Goal: Transaction & Acquisition: Purchase product/service

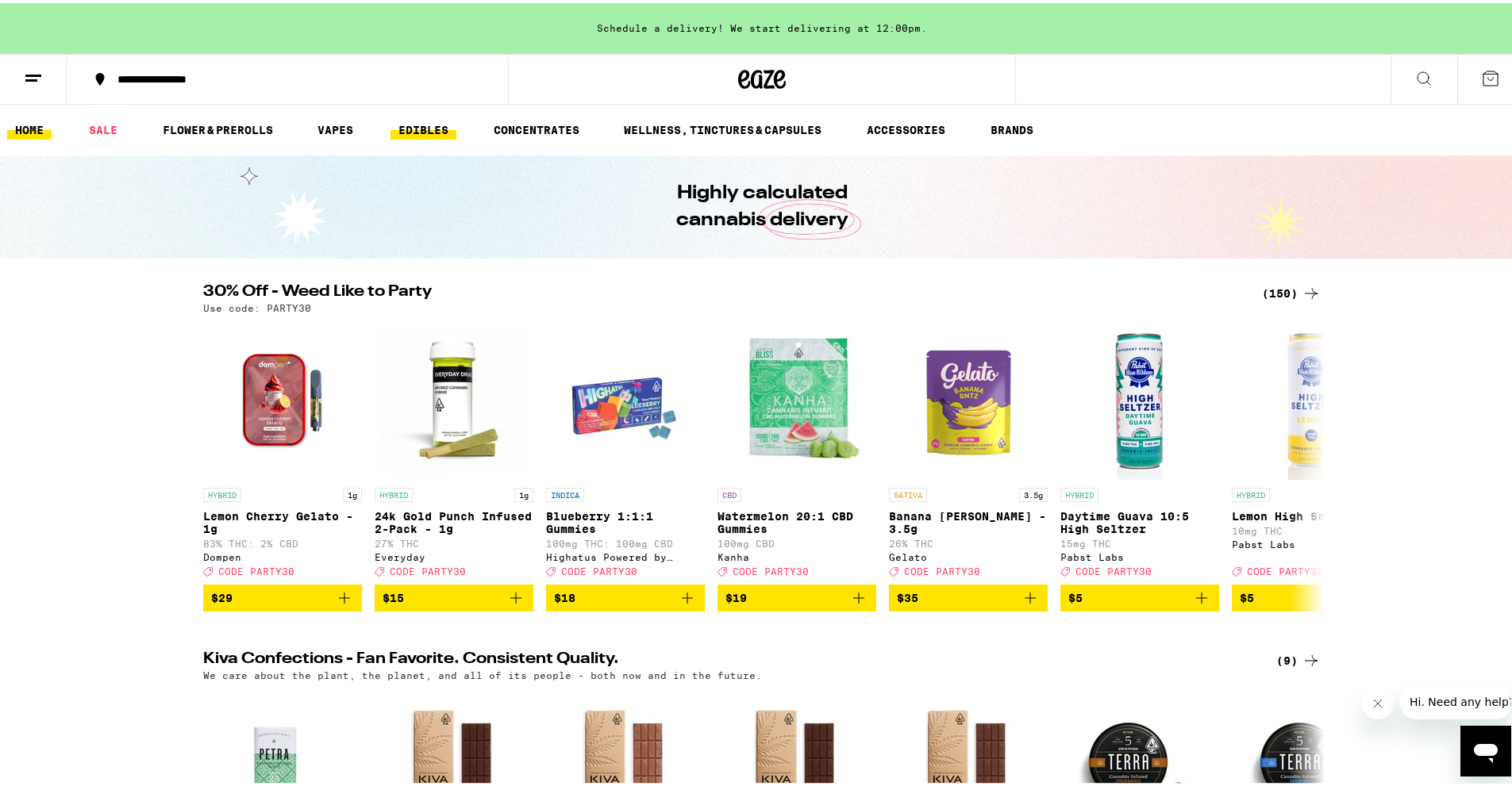
click at [423, 127] on link "EDIBLES" at bounding box center [423, 127] width 66 height 19
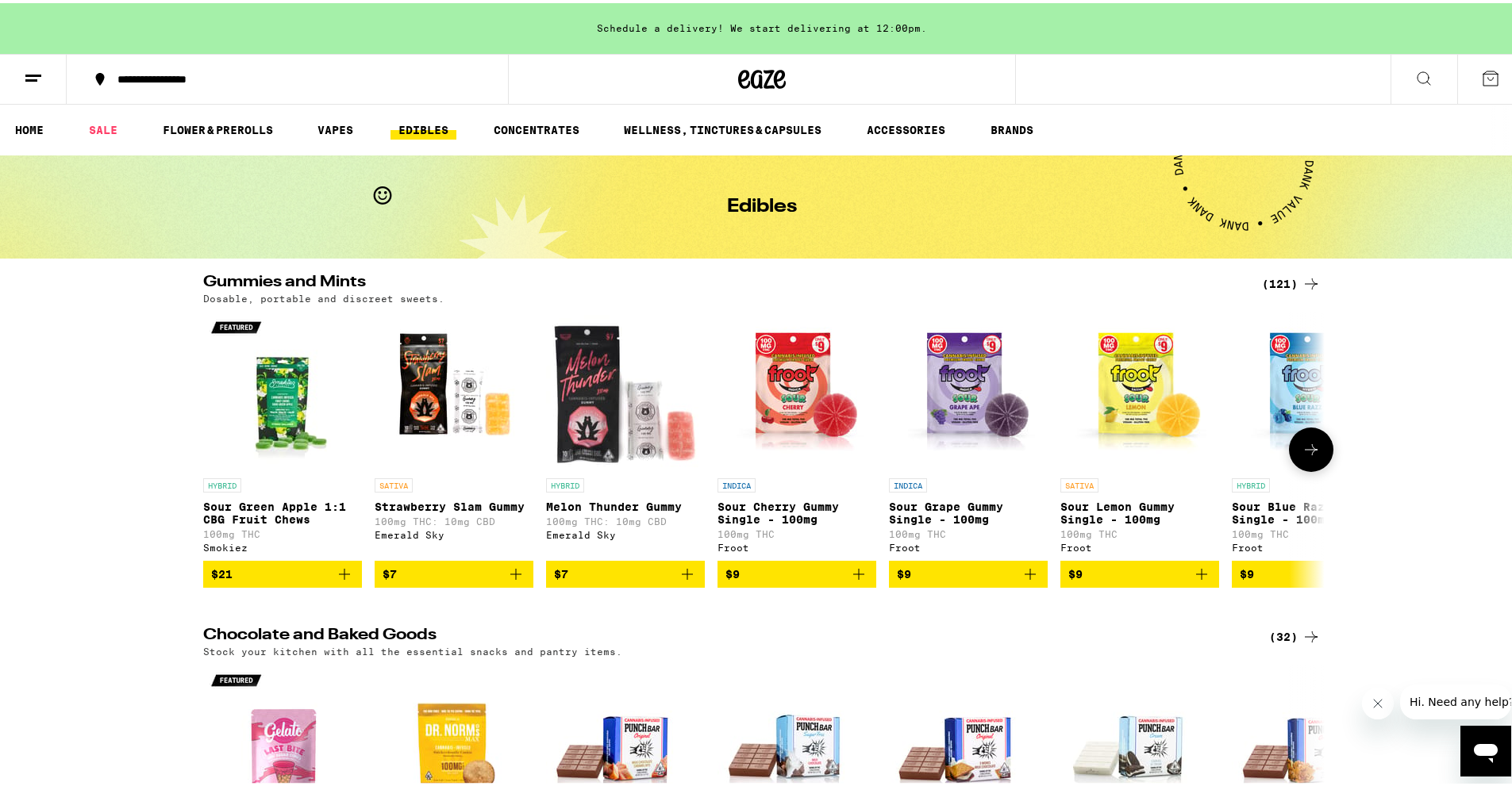
click at [1321, 453] on button at bounding box center [1311, 446] width 45 height 45
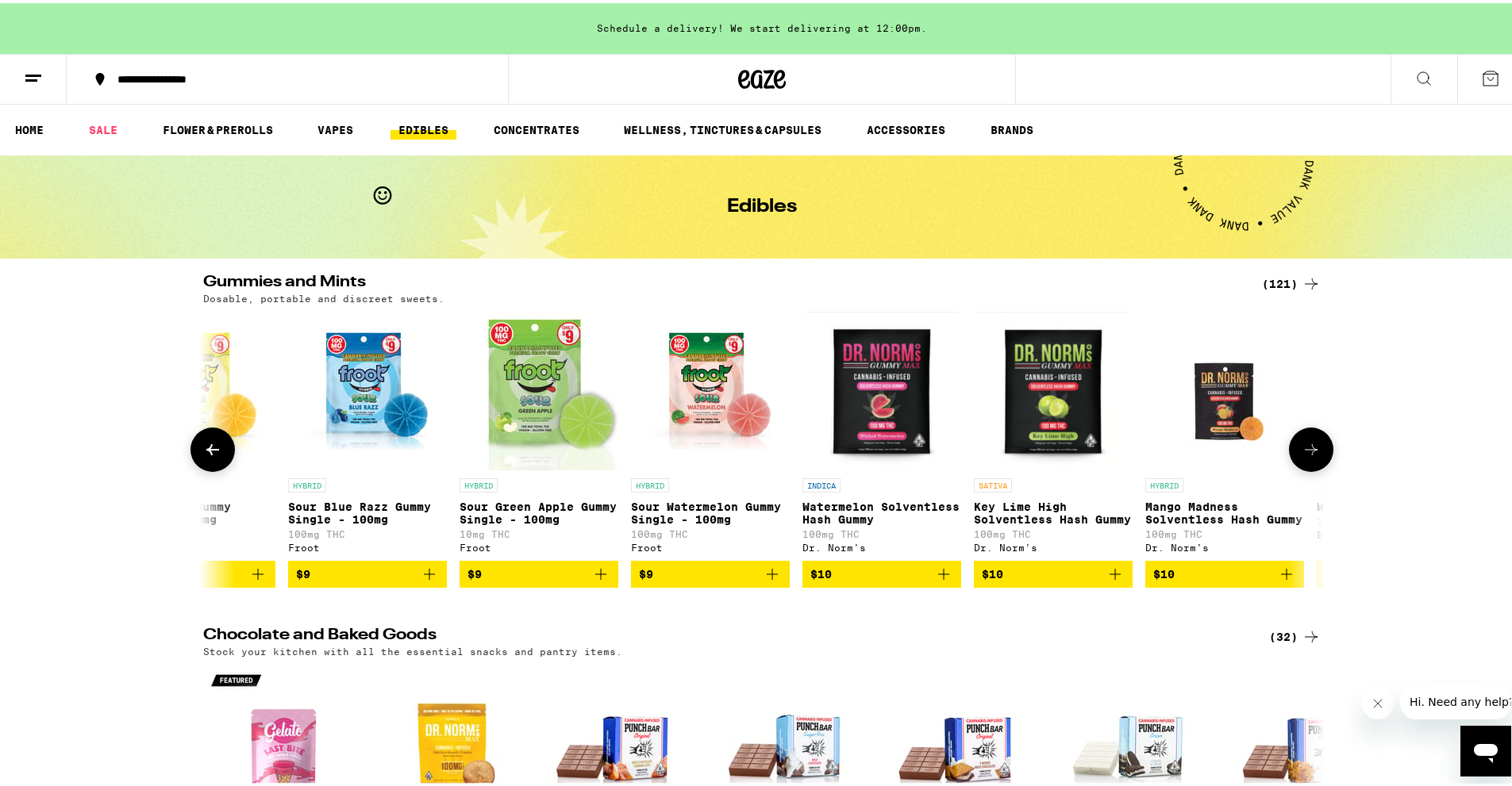
scroll to position [0, 944]
click at [595, 577] on icon "Add to bag" at bounding box center [600, 571] width 11 height 11
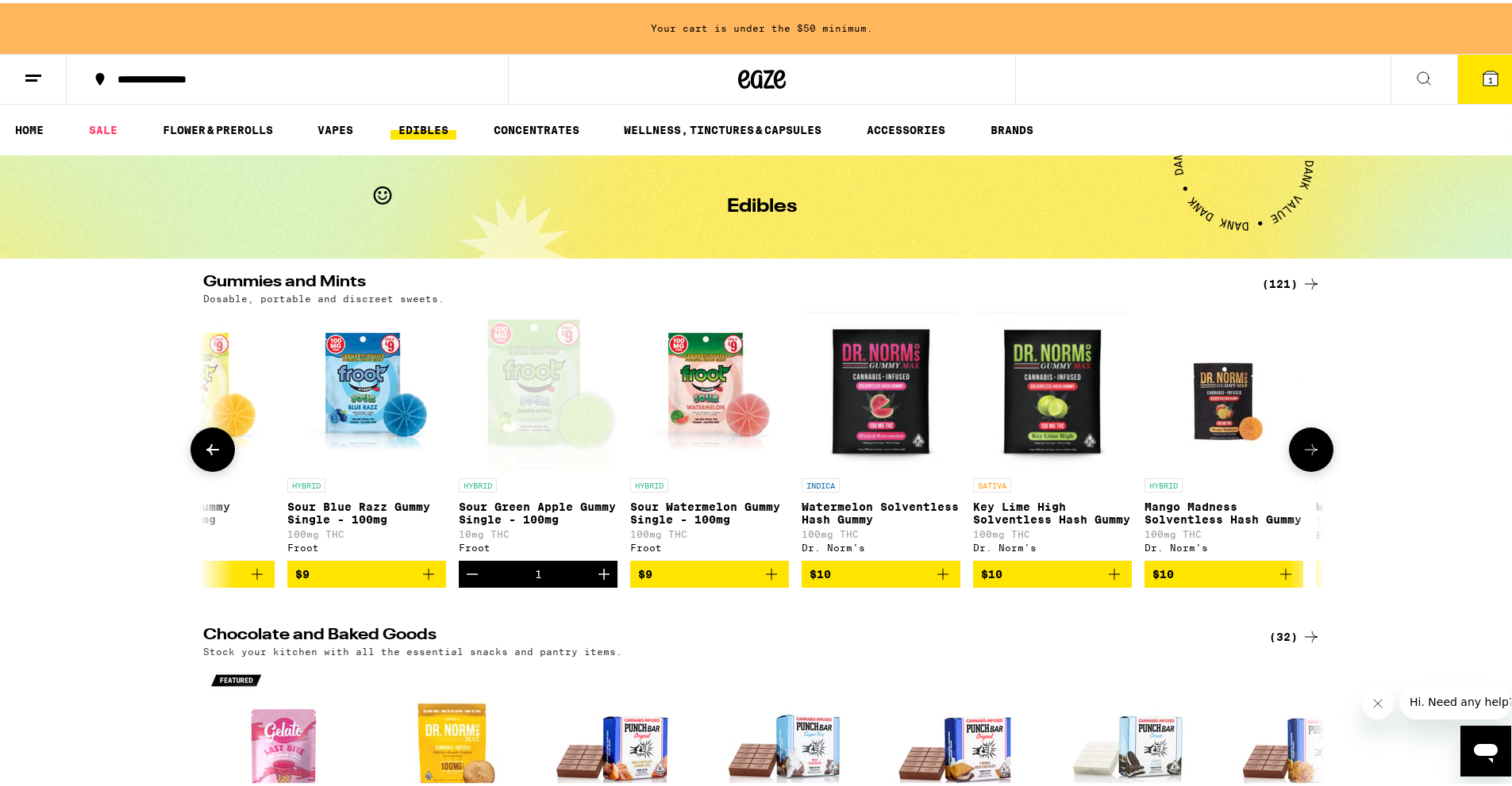
click at [595, 581] on icon "Increment" at bounding box center [604, 570] width 19 height 19
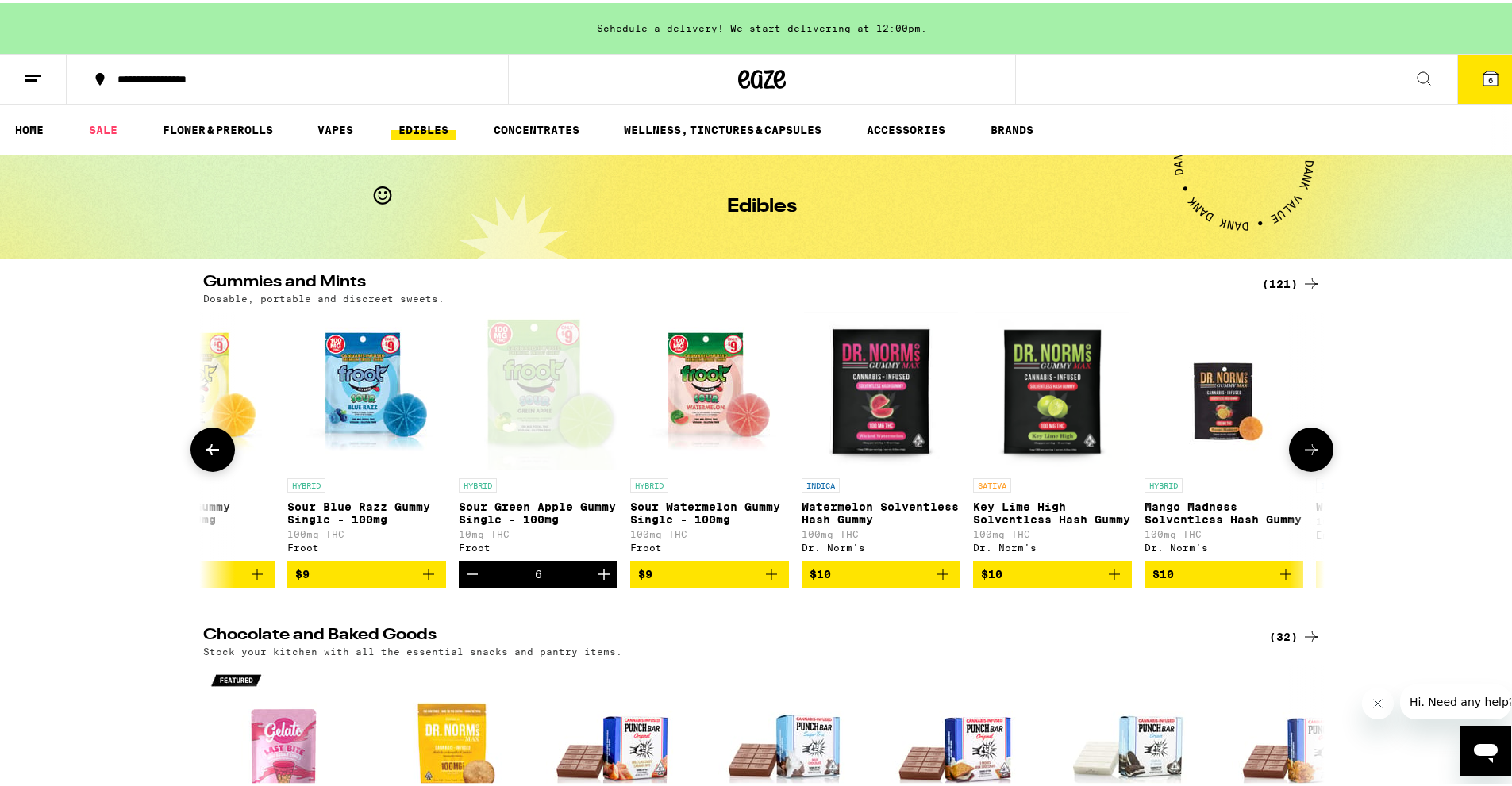
click at [463, 578] on icon "Decrement" at bounding box center [472, 570] width 19 height 19
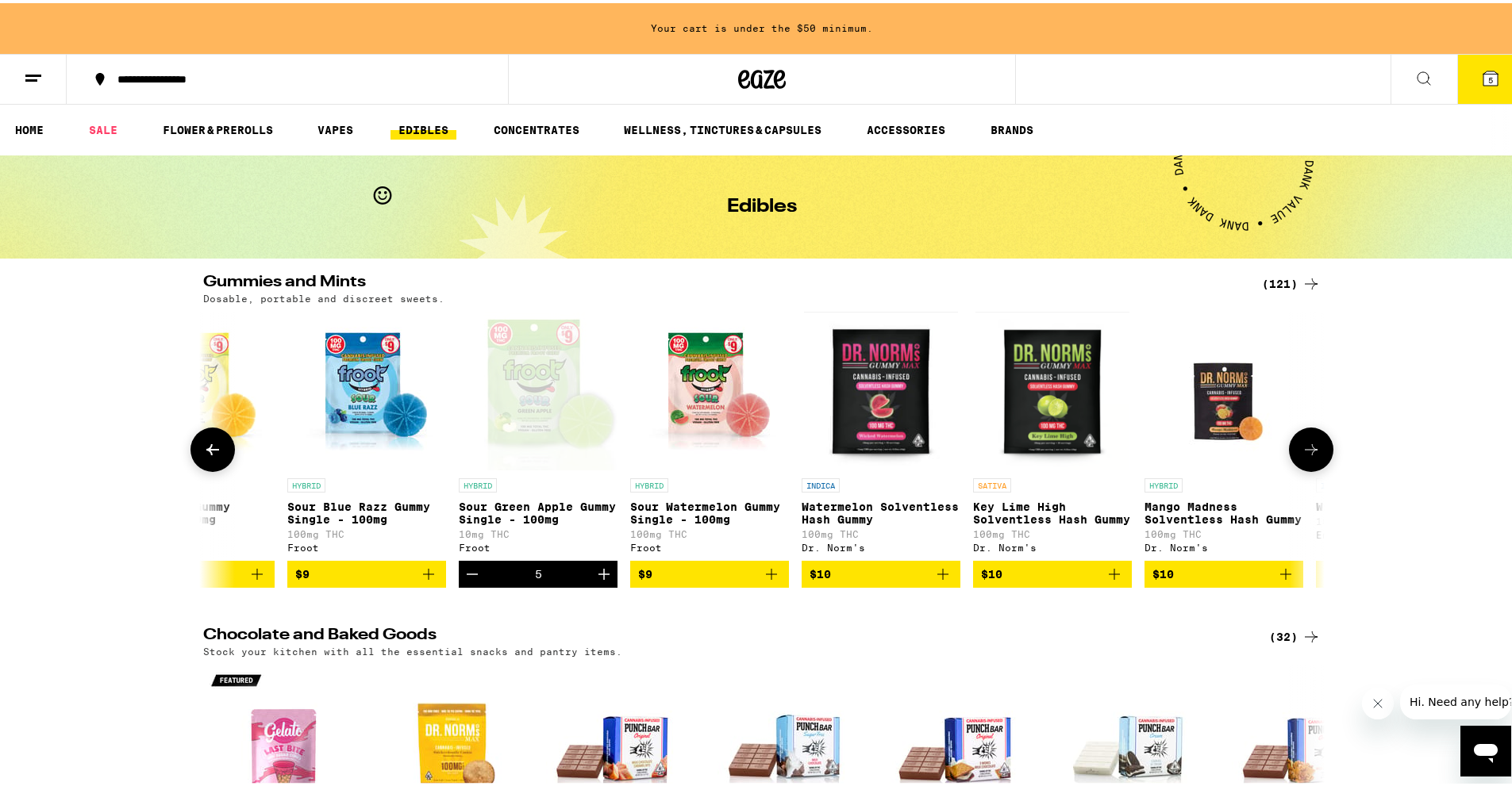
click at [463, 578] on icon "Decrement" at bounding box center [472, 570] width 19 height 19
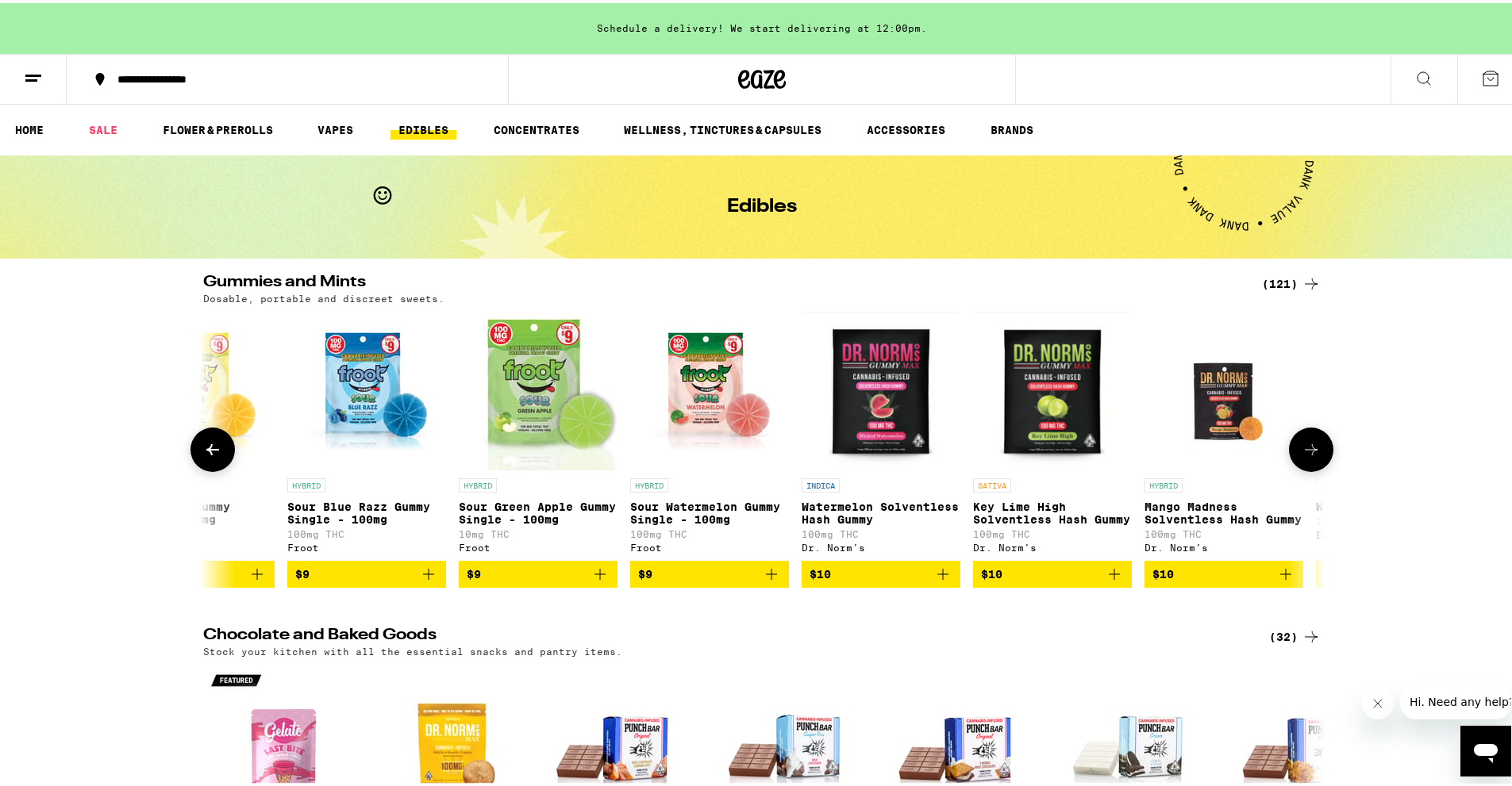
click at [421, 581] on icon "Add to bag" at bounding box center [428, 570] width 19 height 19
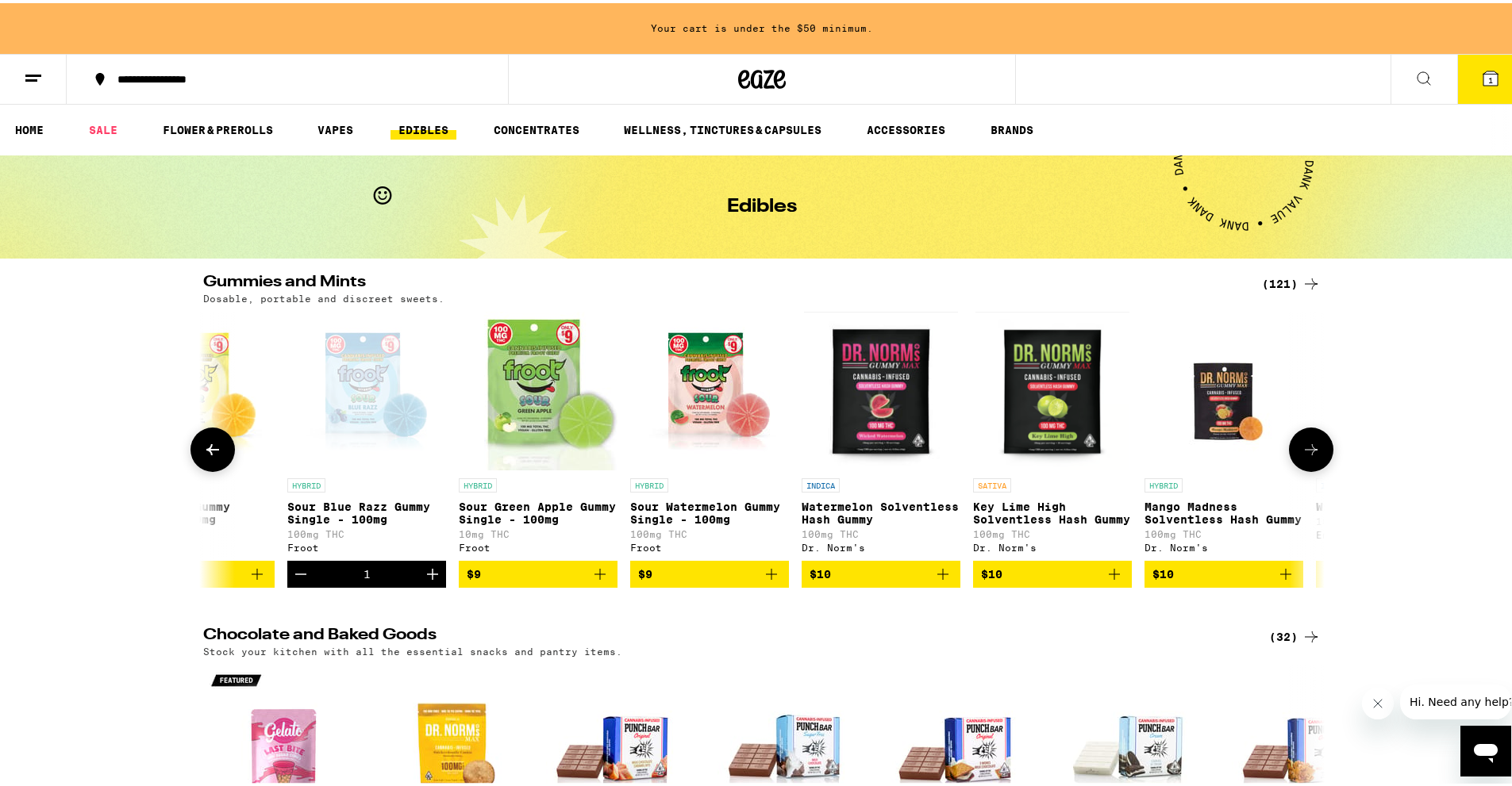
click at [423, 581] on icon "Increment" at bounding box center [432, 570] width 19 height 19
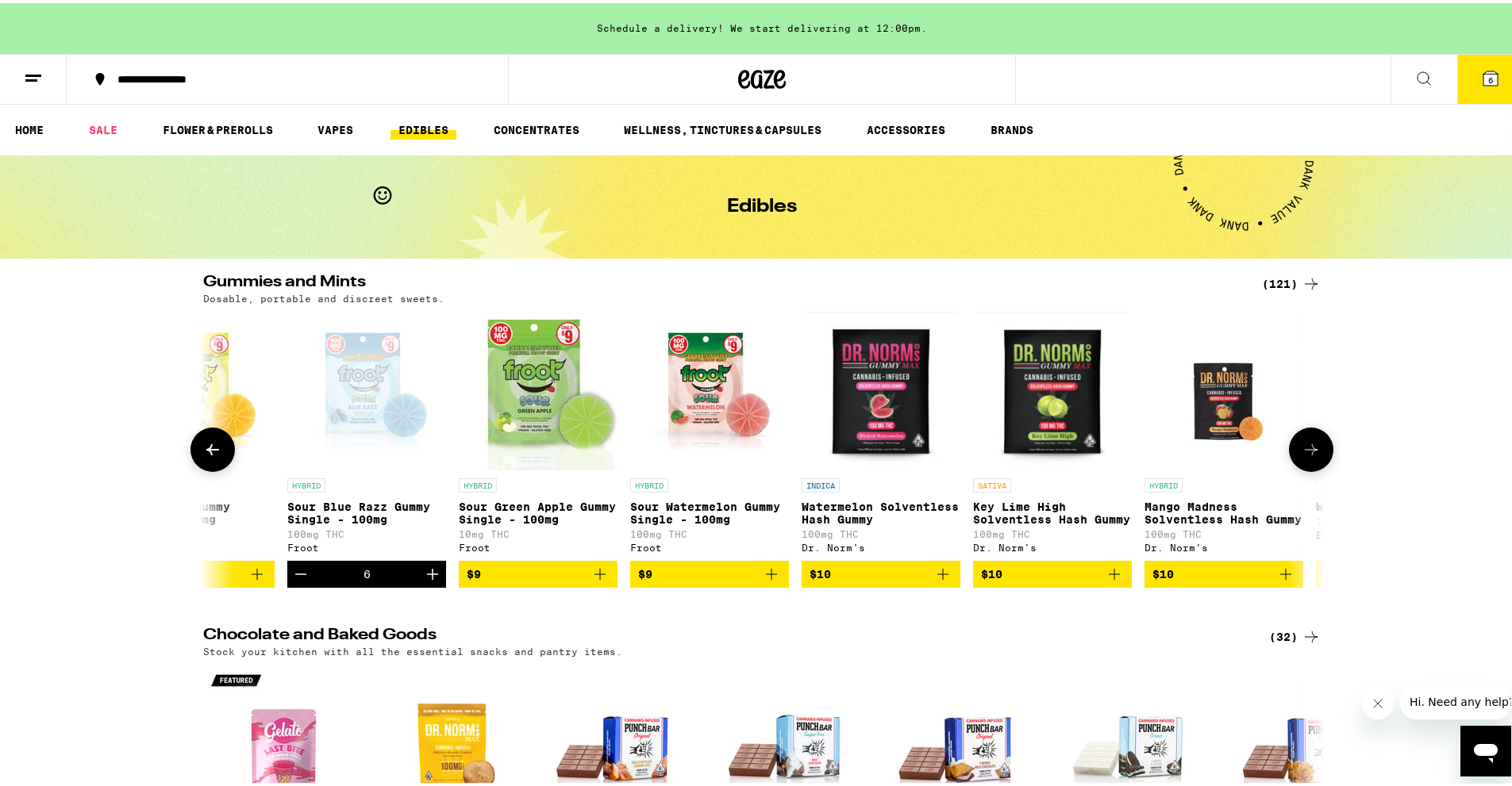
click at [423, 581] on icon "Increment" at bounding box center [432, 570] width 19 height 19
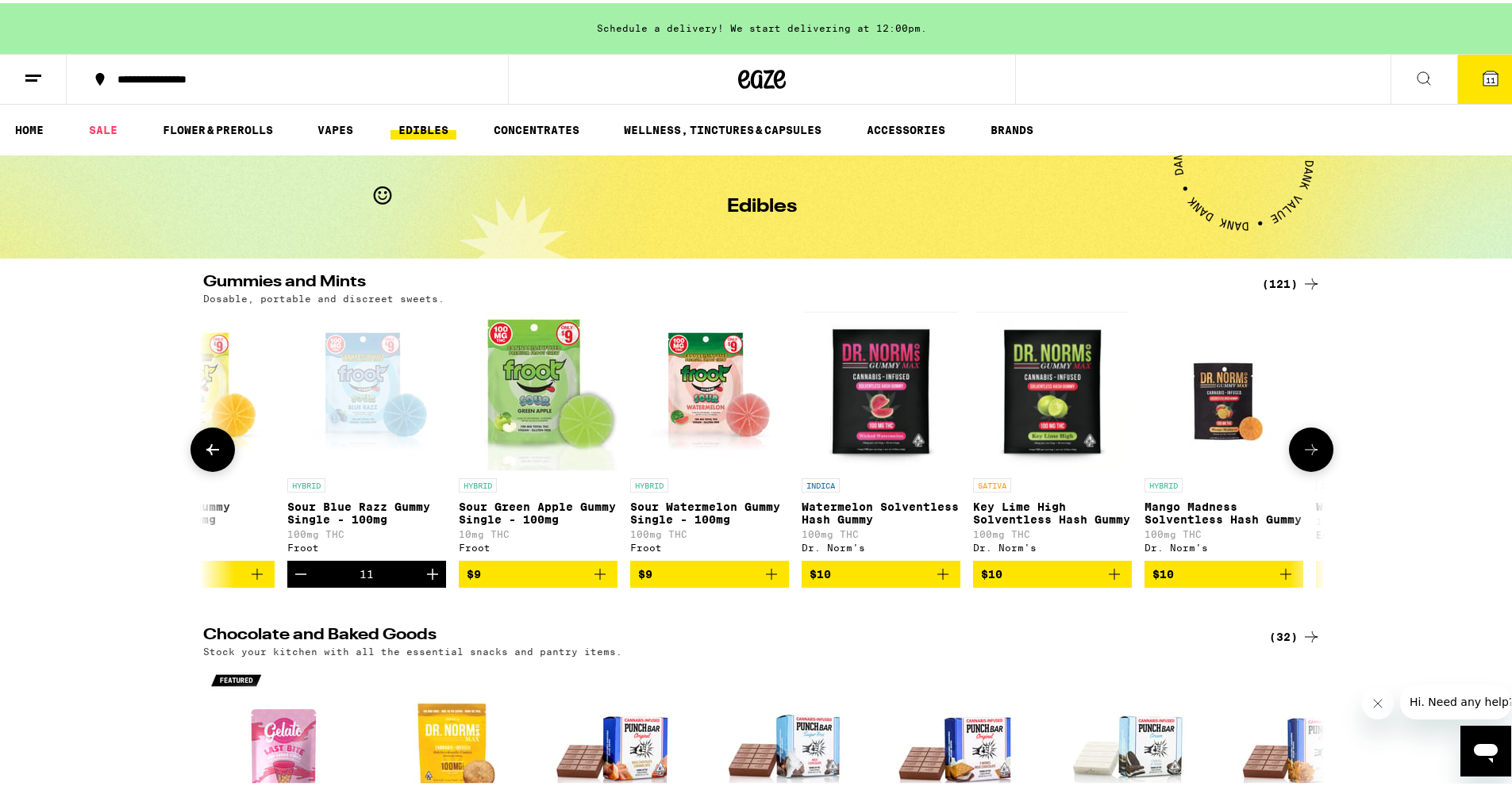
click at [423, 581] on icon "Increment" at bounding box center [432, 570] width 19 height 19
click at [1485, 60] on button "12" at bounding box center [1491, 76] width 67 height 49
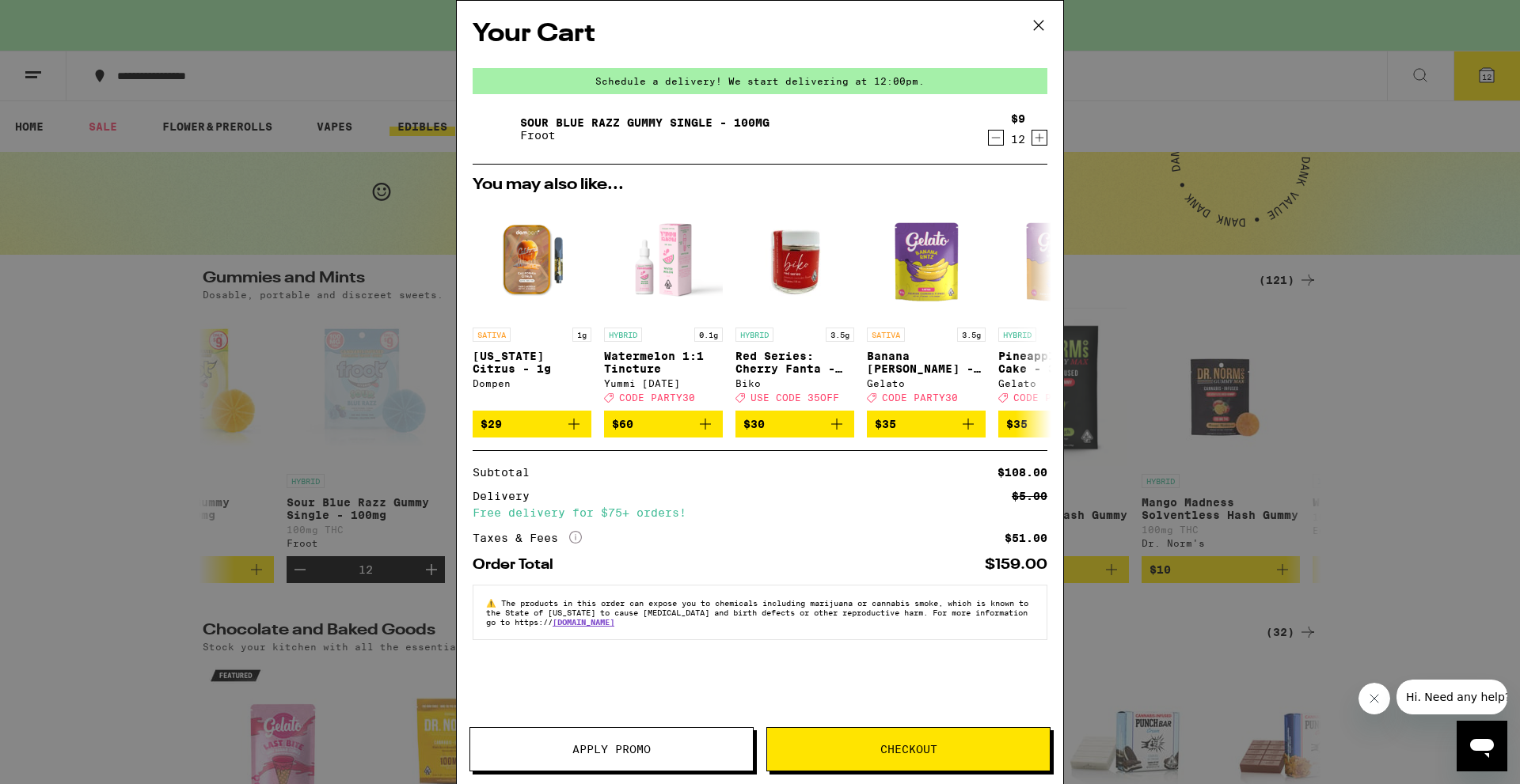
click at [875, 762] on button "Checkout" at bounding box center [909, 749] width 285 height 44
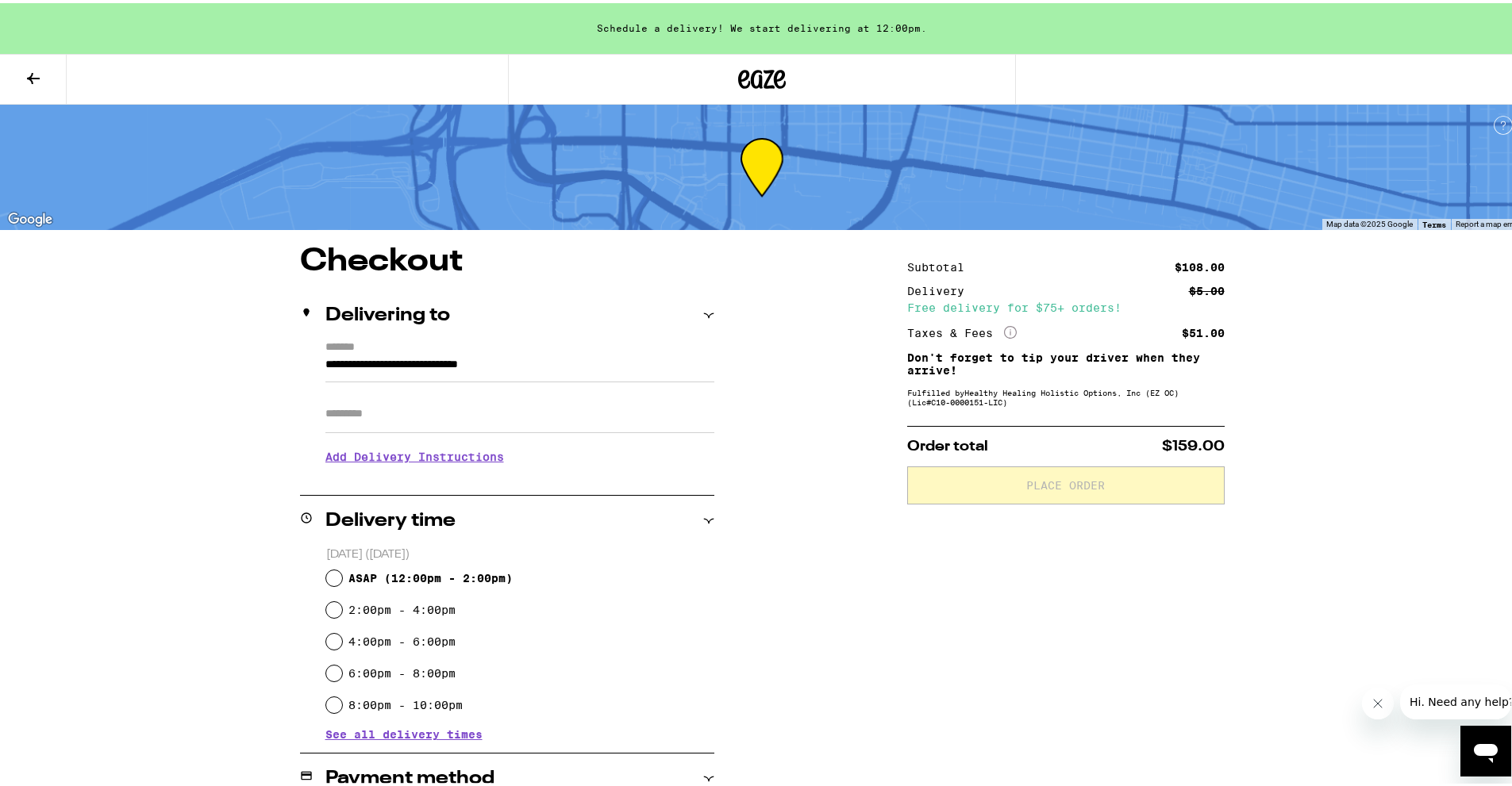
click at [534, 412] on input "Apt/Suite" at bounding box center [520, 411] width 389 height 38
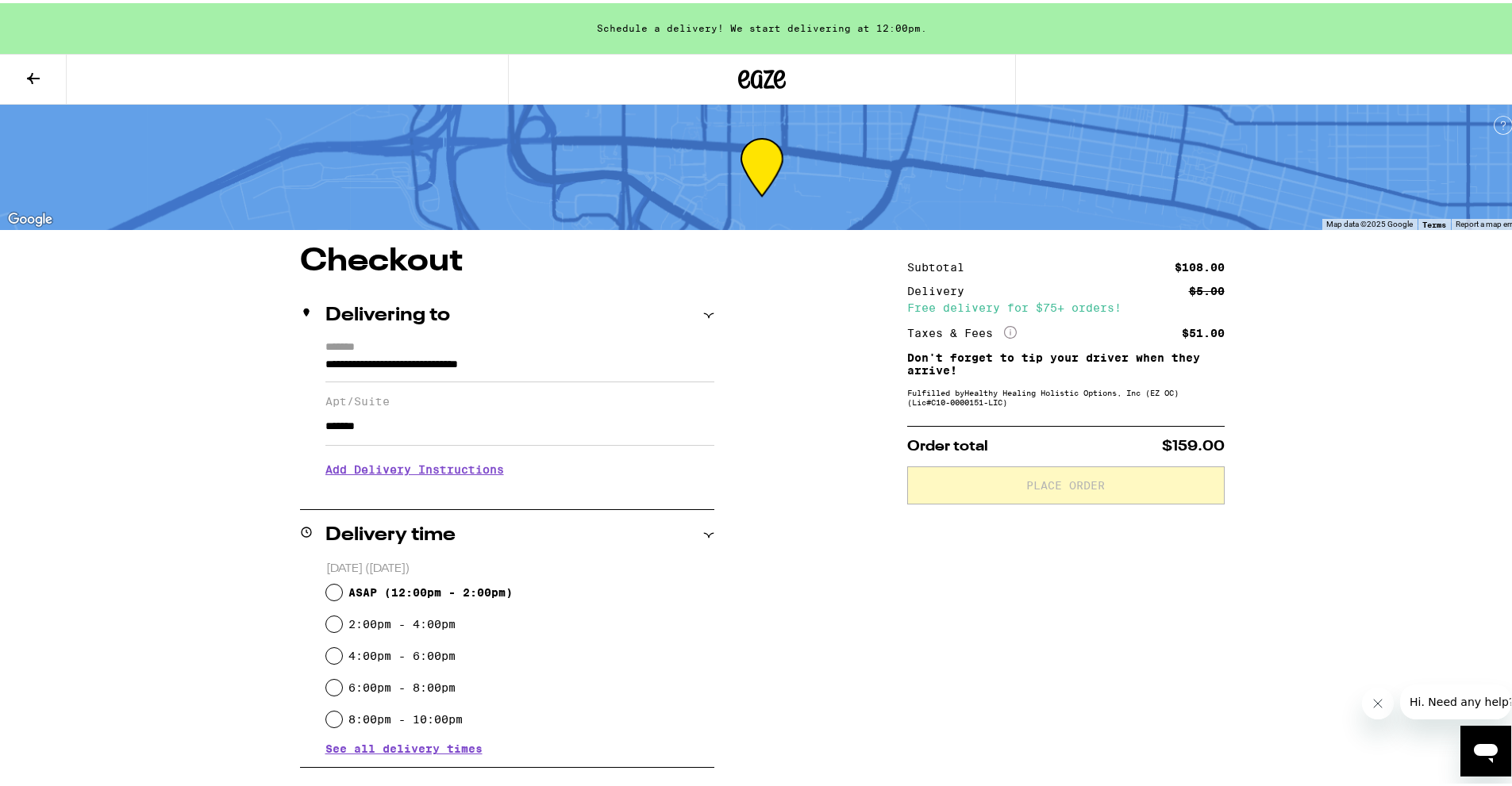
type input "*******"
click at [398, 471] on h3 "Add Delivery Instructions" at bounding box center [520, 466] width 389 height 37
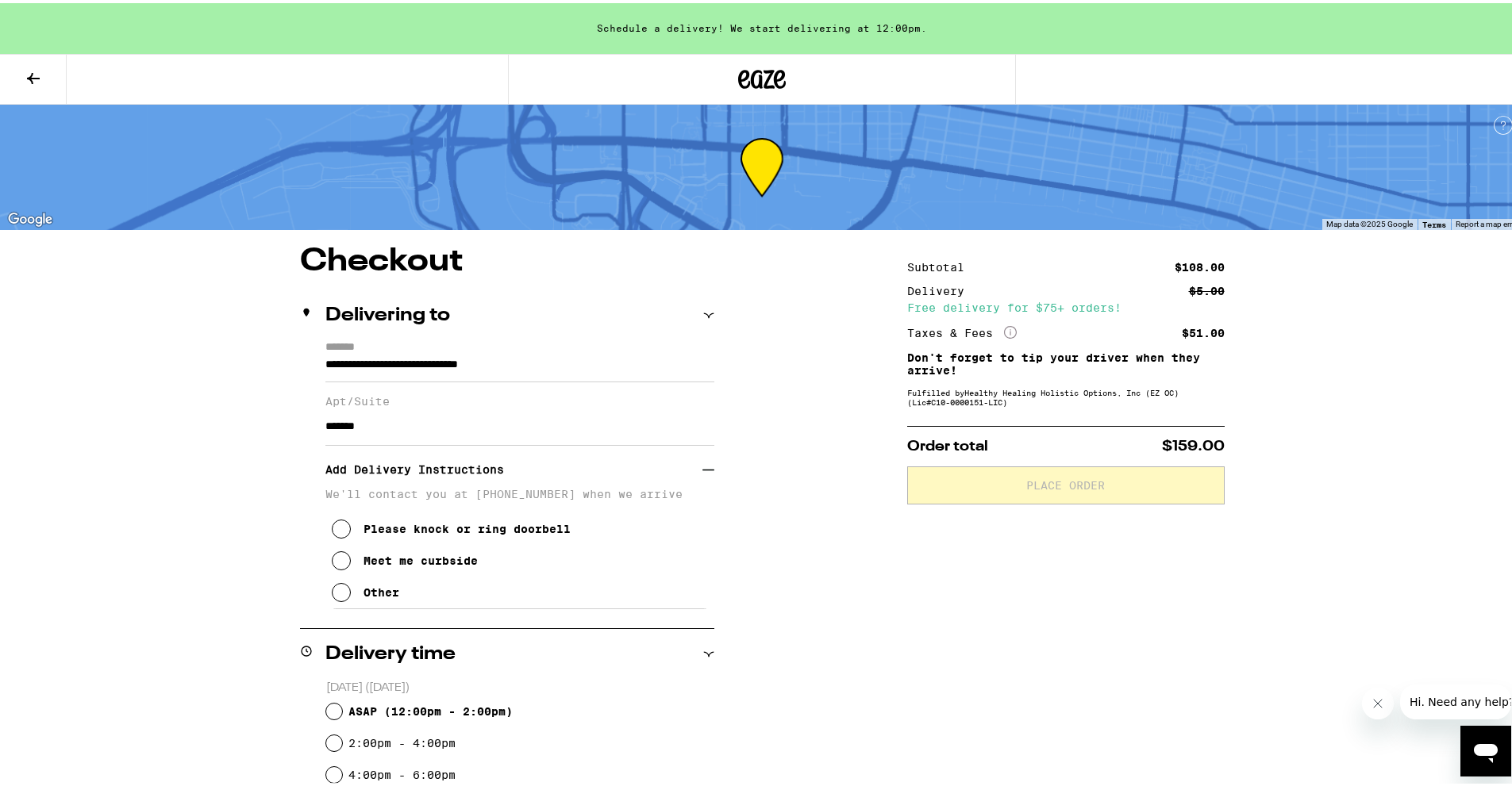
click at [340, 597] on icon at bounding box center [341, 589] width 19 height 19
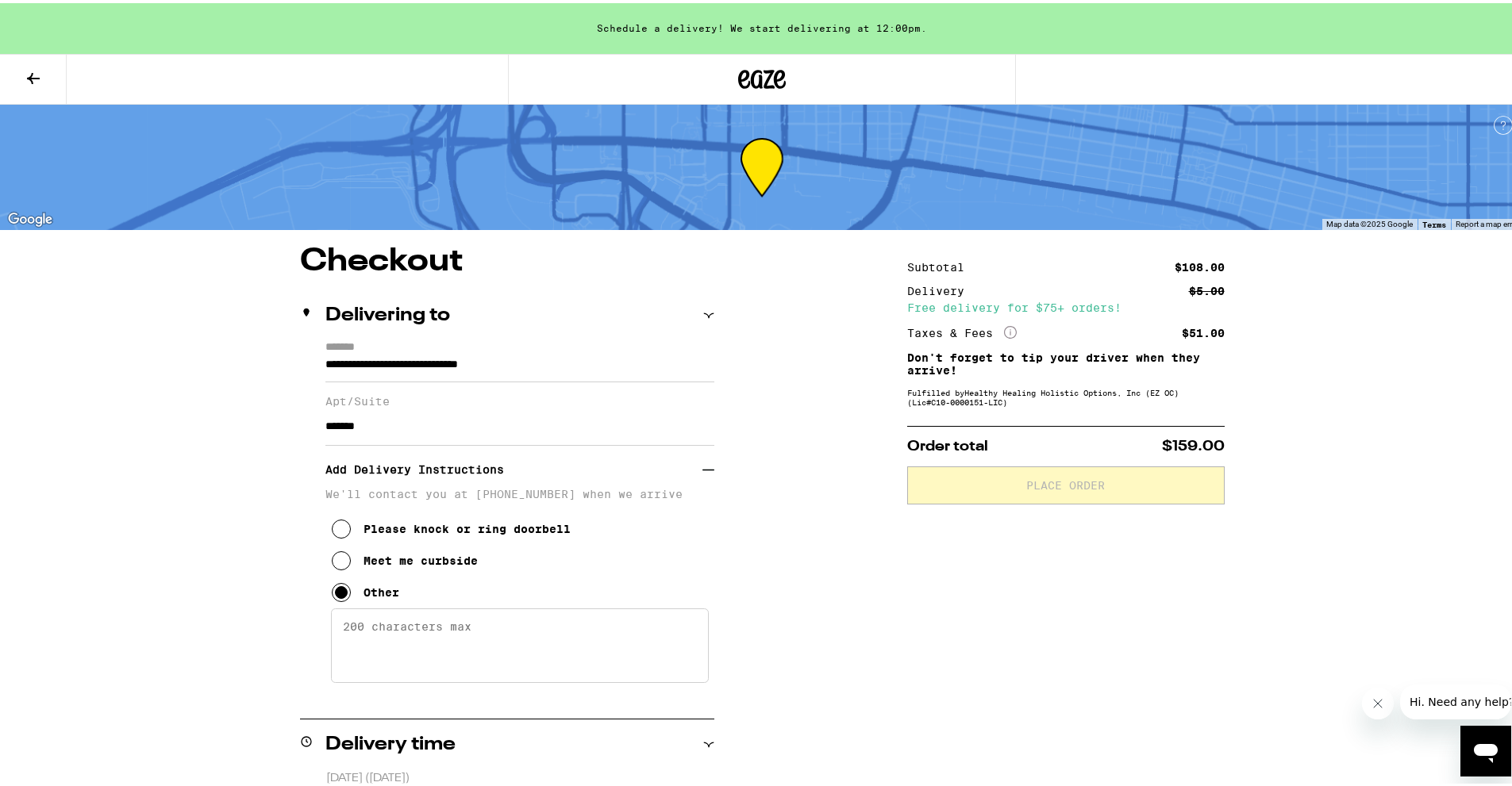
click at [418, 659] on textarea "Enter any other delivery instructions you want driver to know" at bounding box center [520, 643] width 378 height 75
paste textarea "Entrance on corner of seaside press visitor pass then enter code 694827. Take e…"
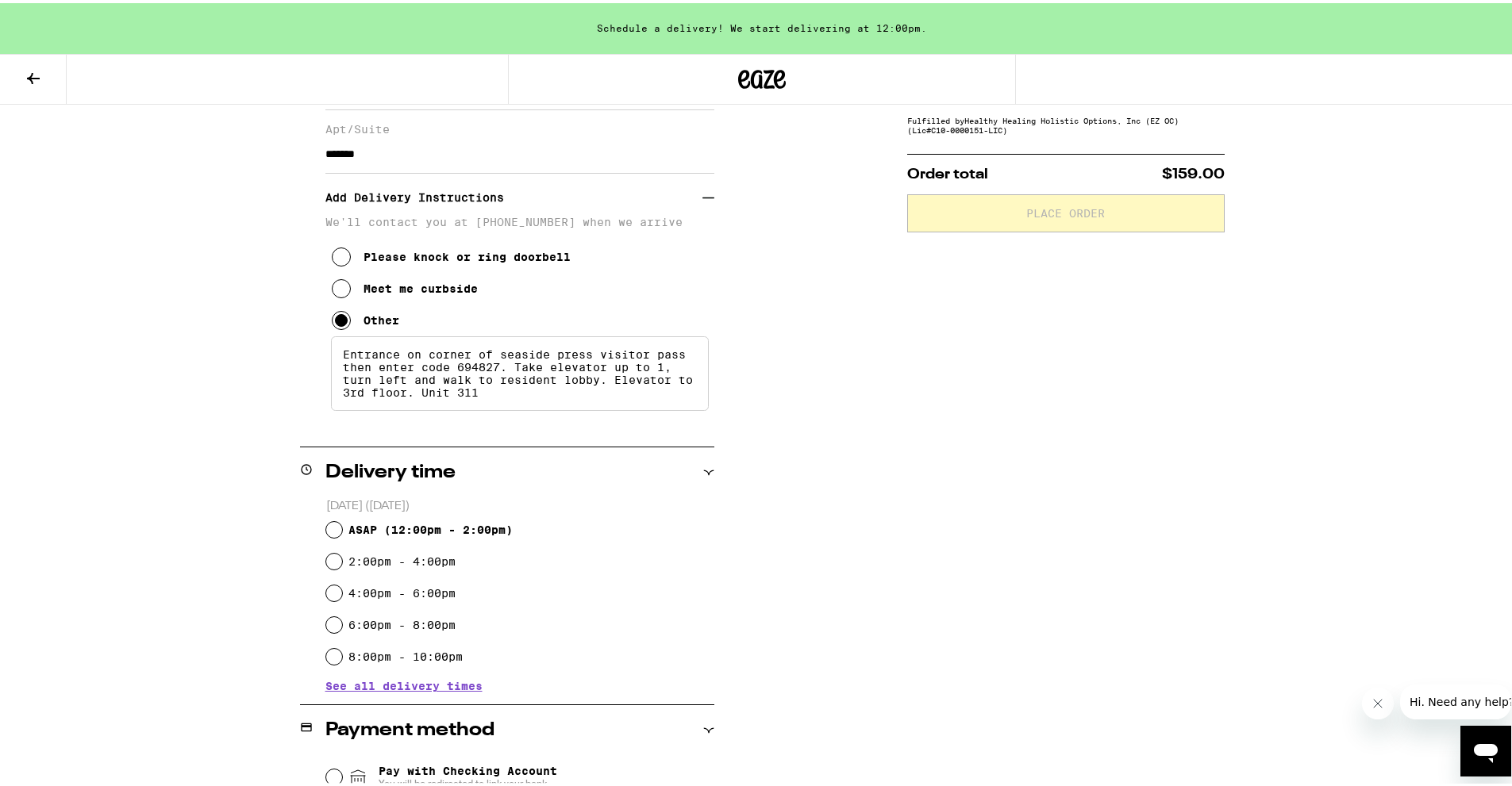
scroll to position [317, 0]
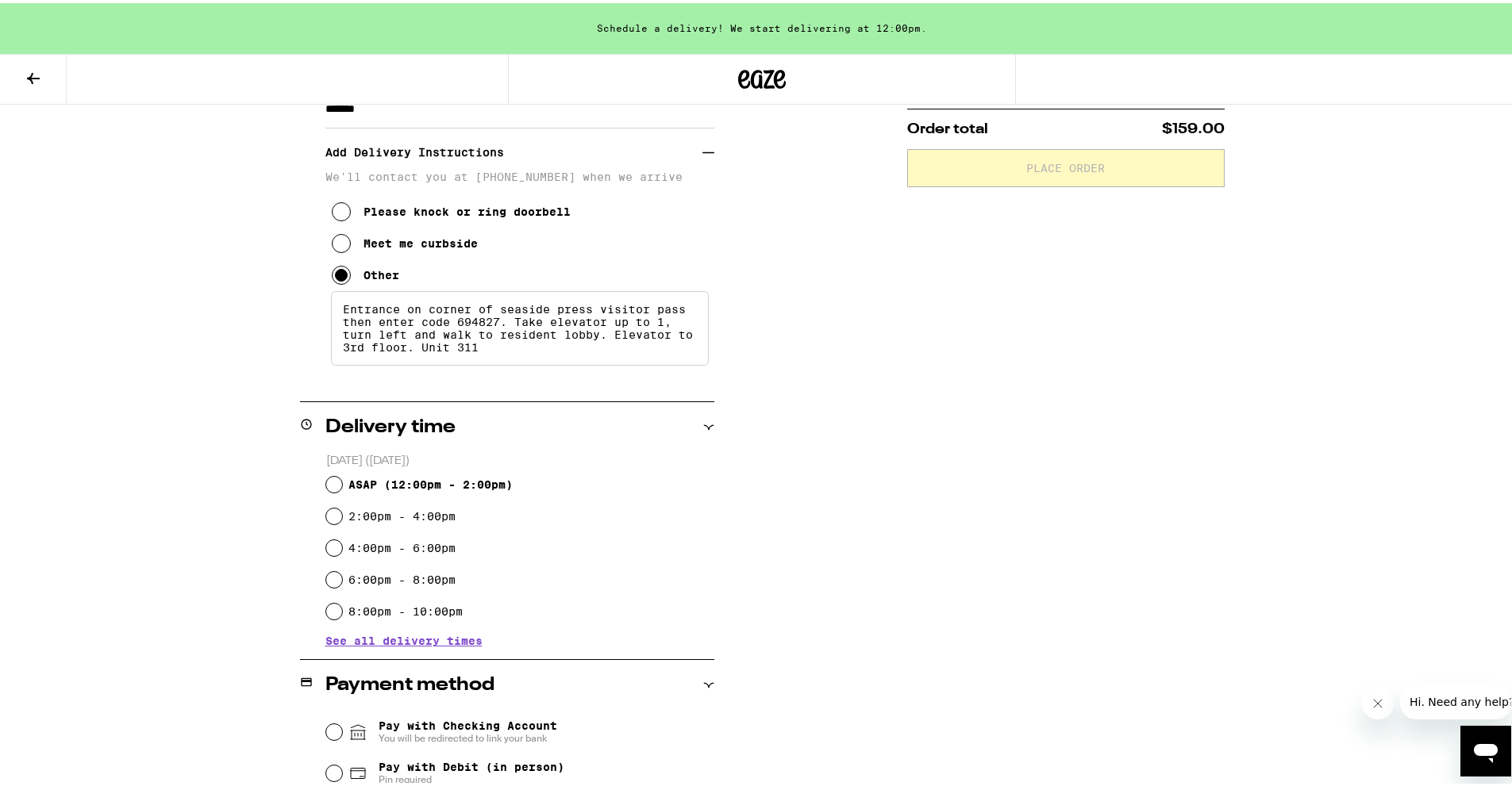
type textarea "Entrance on corner of seaside press visitor pass then enter code 694827. Take e…"
click at [333, 475] on input "ASAP ( 12:00pm - 2:00pm )" at bounding box center [334, 482] width 16 height 16
radio input "true"
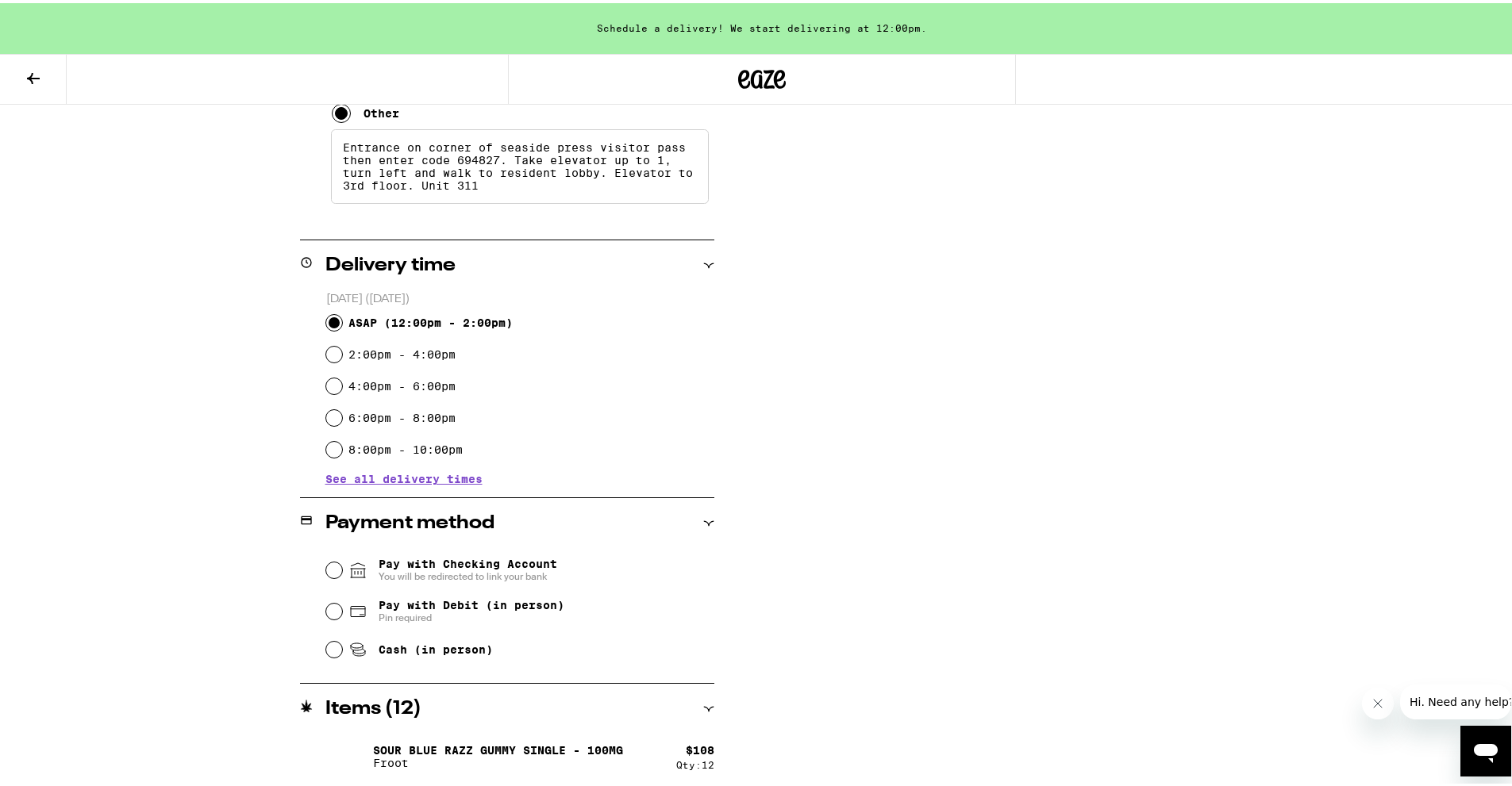
scroll to position [482, 0]
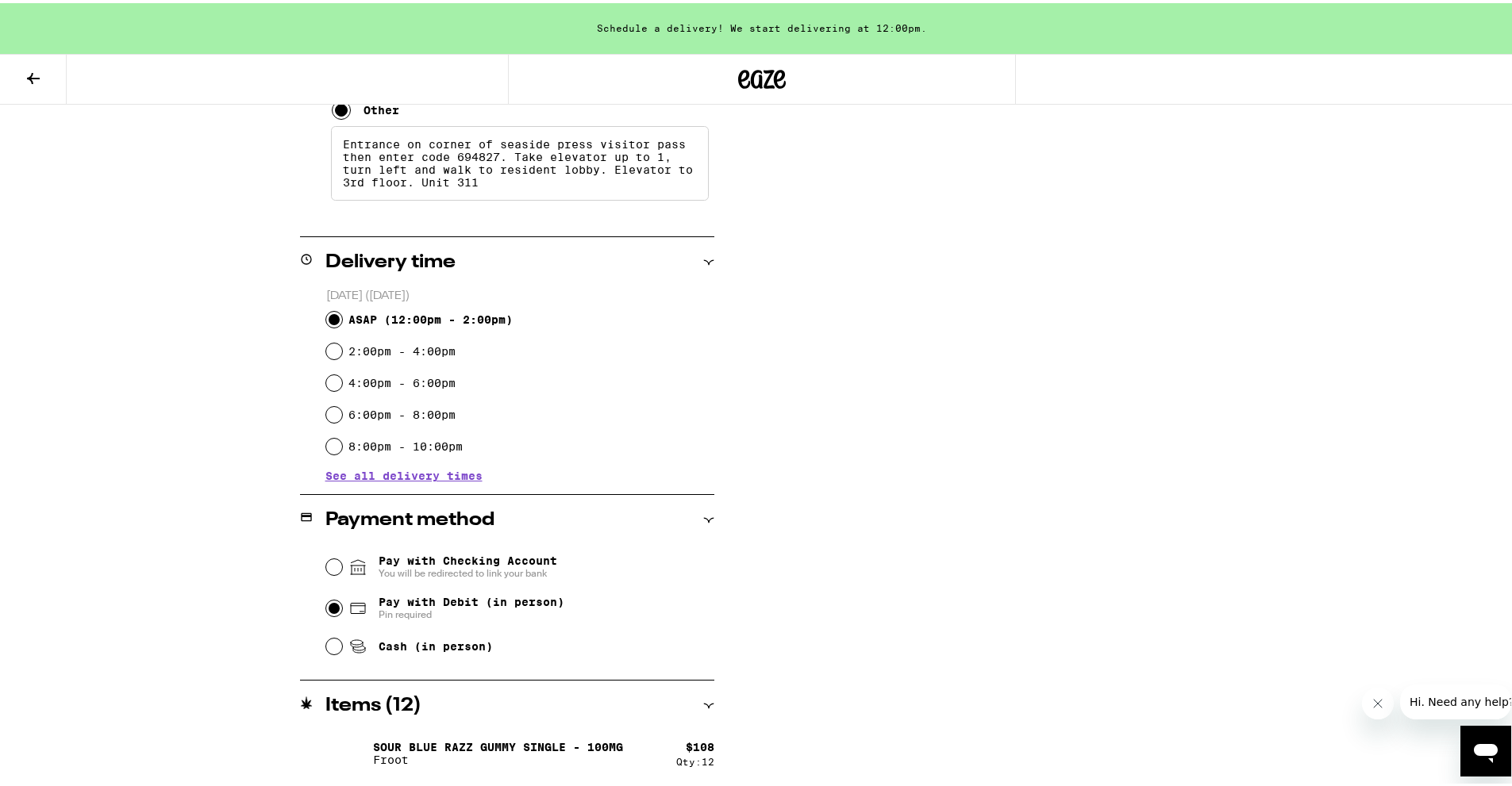
click at [330, 610] on input "Pay with Debit (in person) Pin required" at bounding box center [334, 605] width 16 height 16
radio input "true"
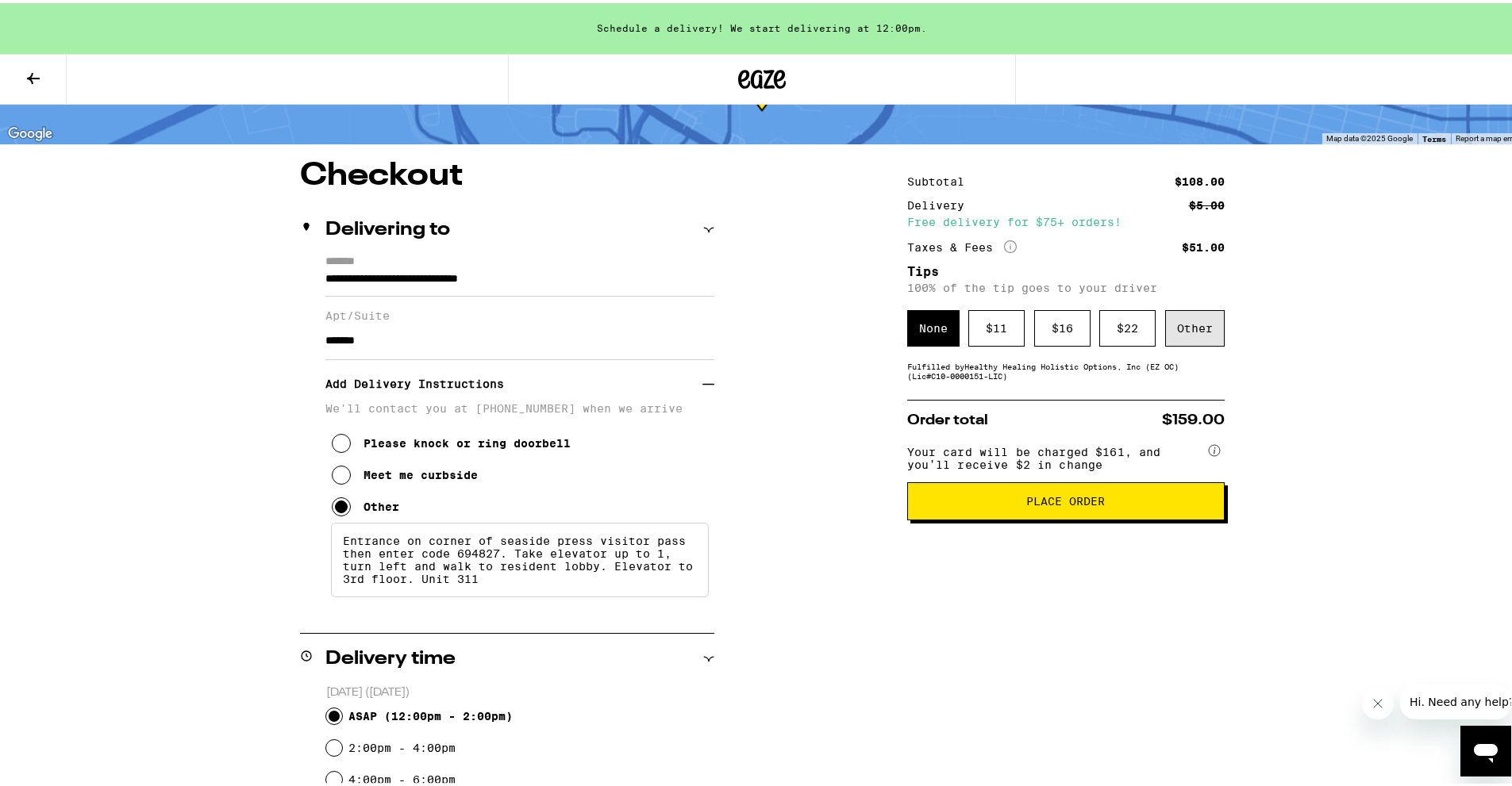
click at [1206, 334] on div "Other" at bounding box center [1195, 325] width 60 height 37
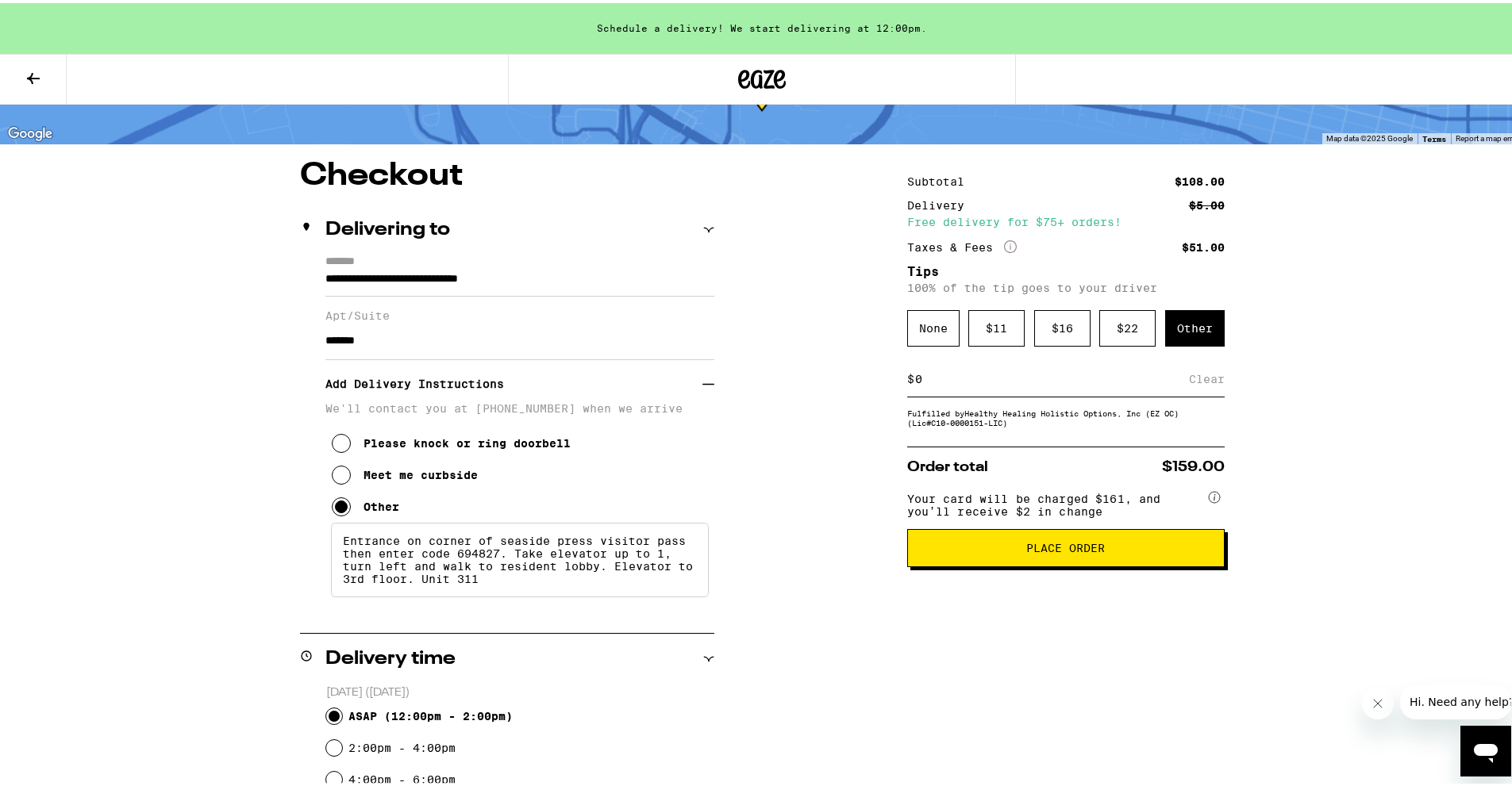
click at [1021, 381] on input at bounding box center [1052, 376] width 275 height 14
type input "20"
click at [1205, 384] on div "Save" at bounding box center [1211, 375] width 29 height 35
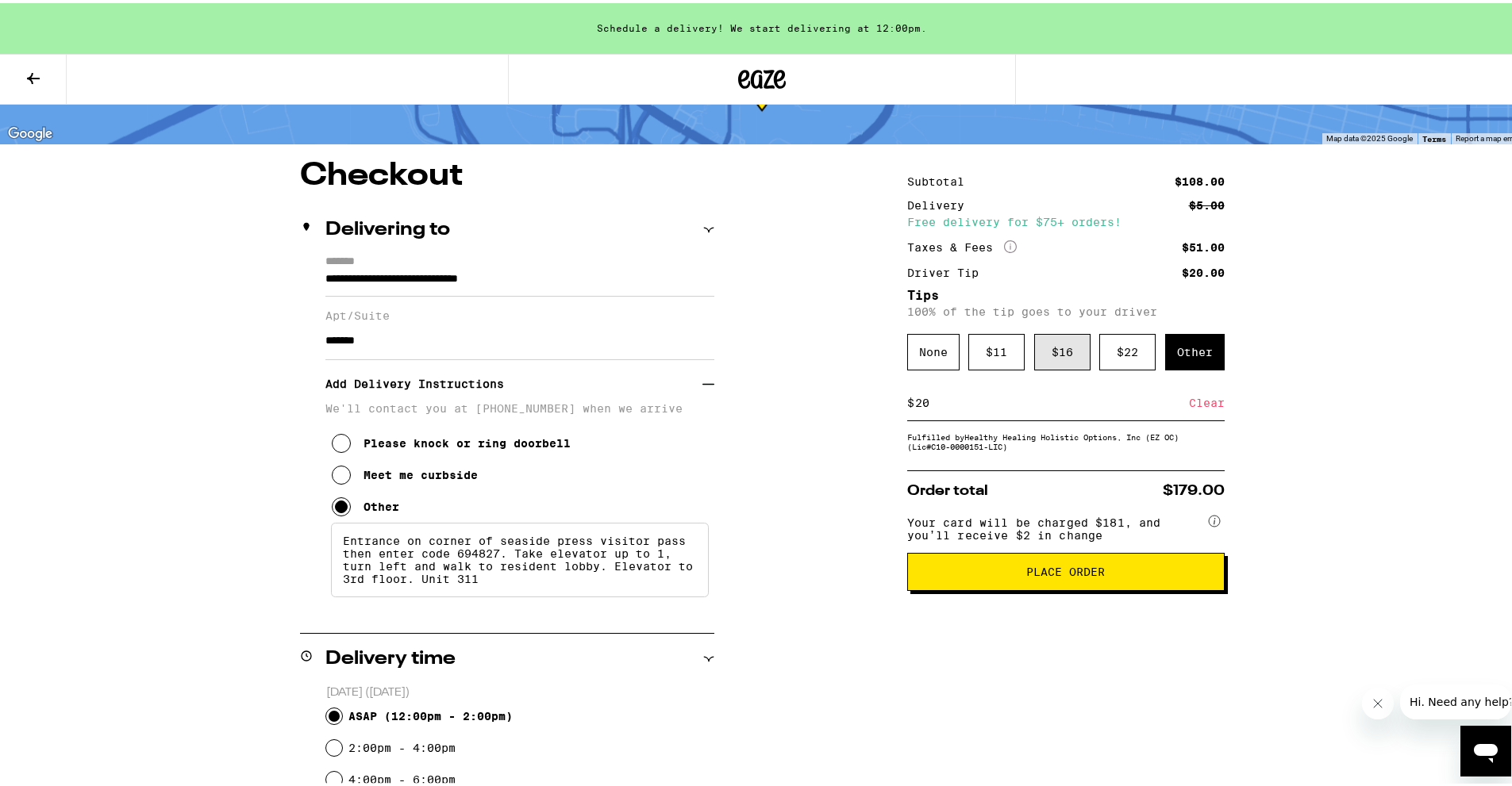
click at [1055, 355] on div "$ 16" at bounding box center [1062, 348] width 56 height 37
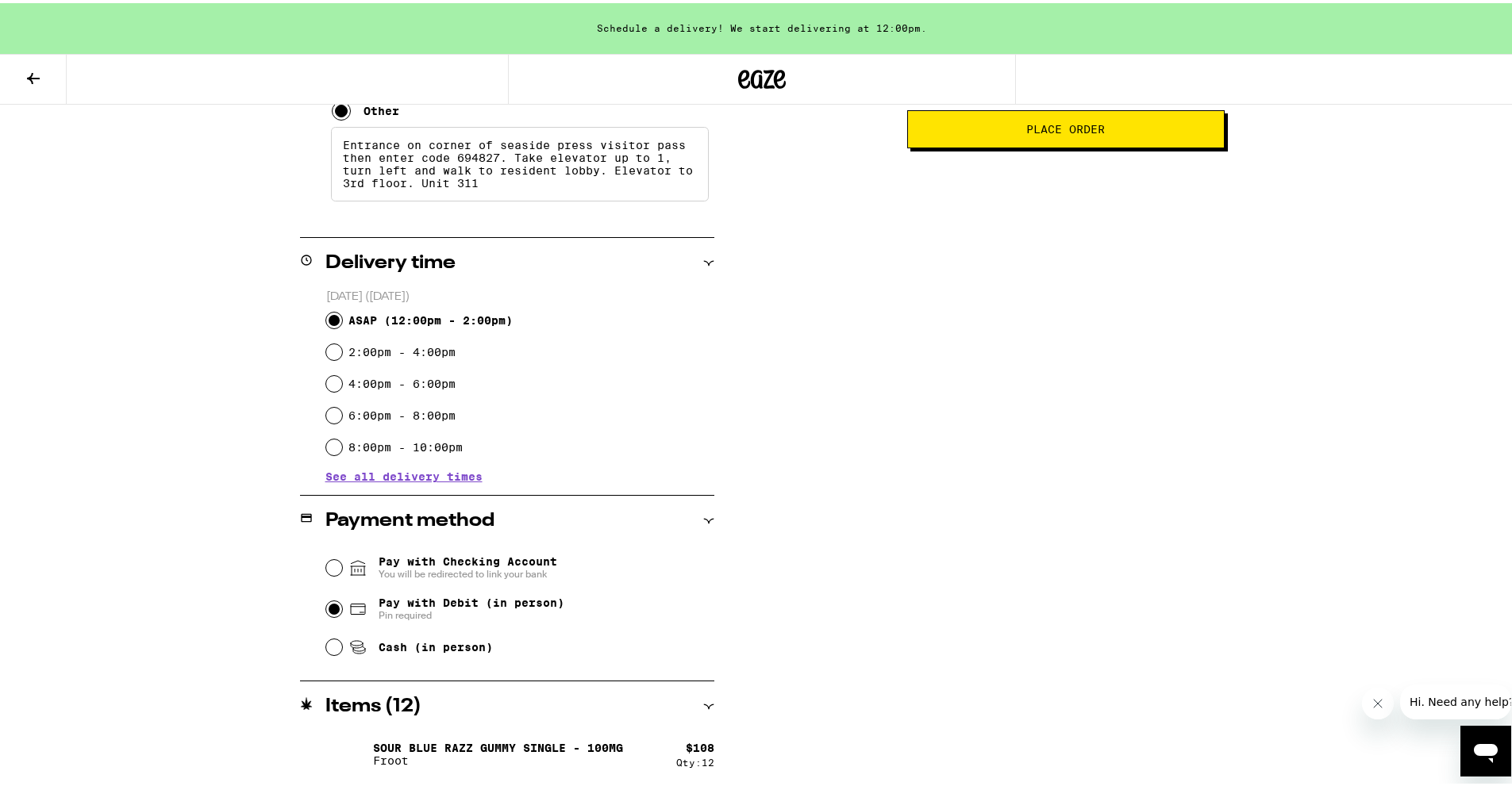
scroll to position [482, 0]
click at [1376, 698] on icon "Close message from company" at bounding box center [1377, 703] width 12 height 12
click at [987, 595] on div "Subtotal $108.00 Delivery $5.00 Free delivery for $75+ orders! Taxes & Fees Mor…" at bounding box center [1066, 273] width 317 height 1026
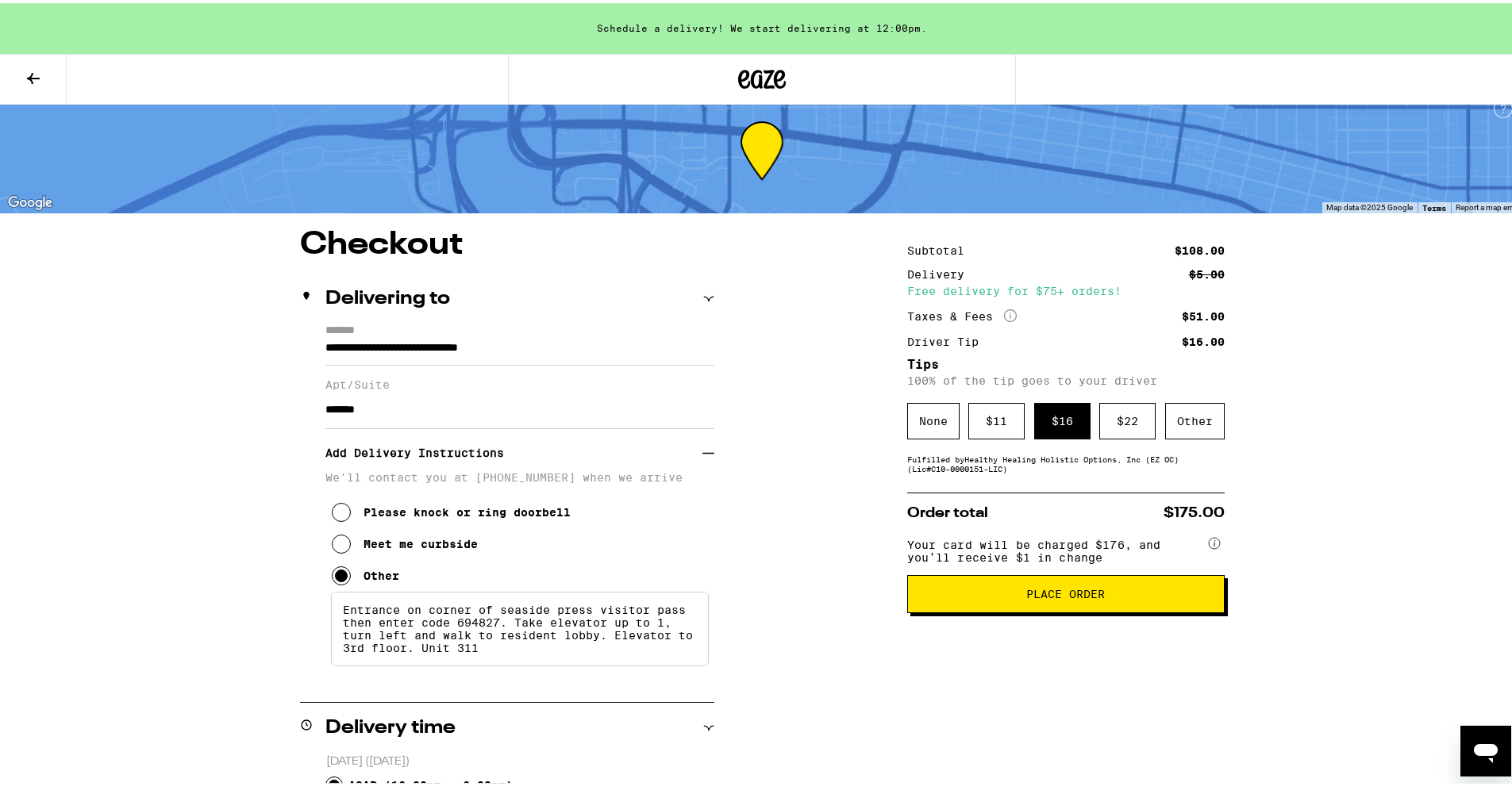
scroll to position [0, 0]
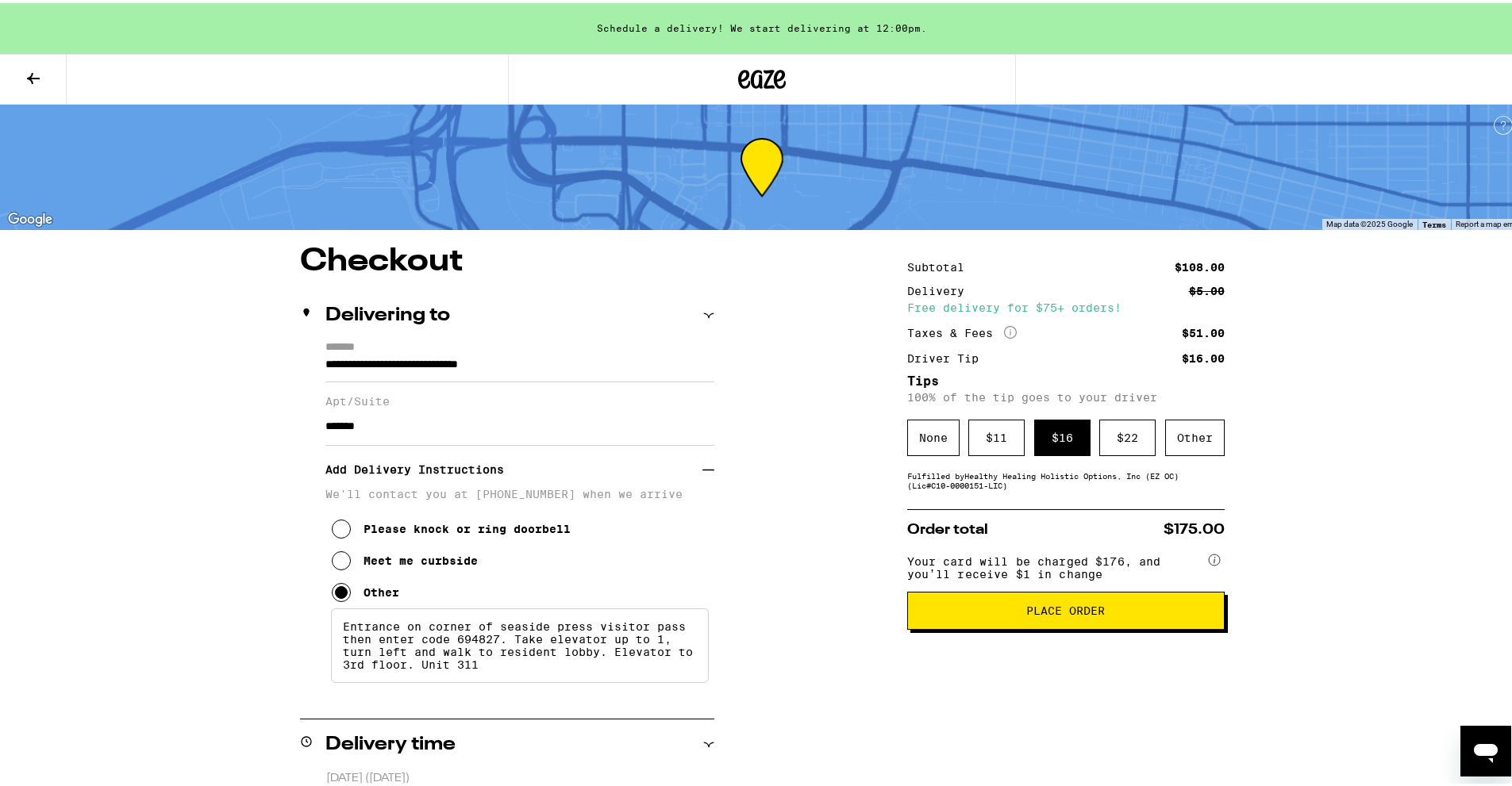
click at [948, 626] on button "Place Order" at bounding box center [1066, 608] width 317 height 38
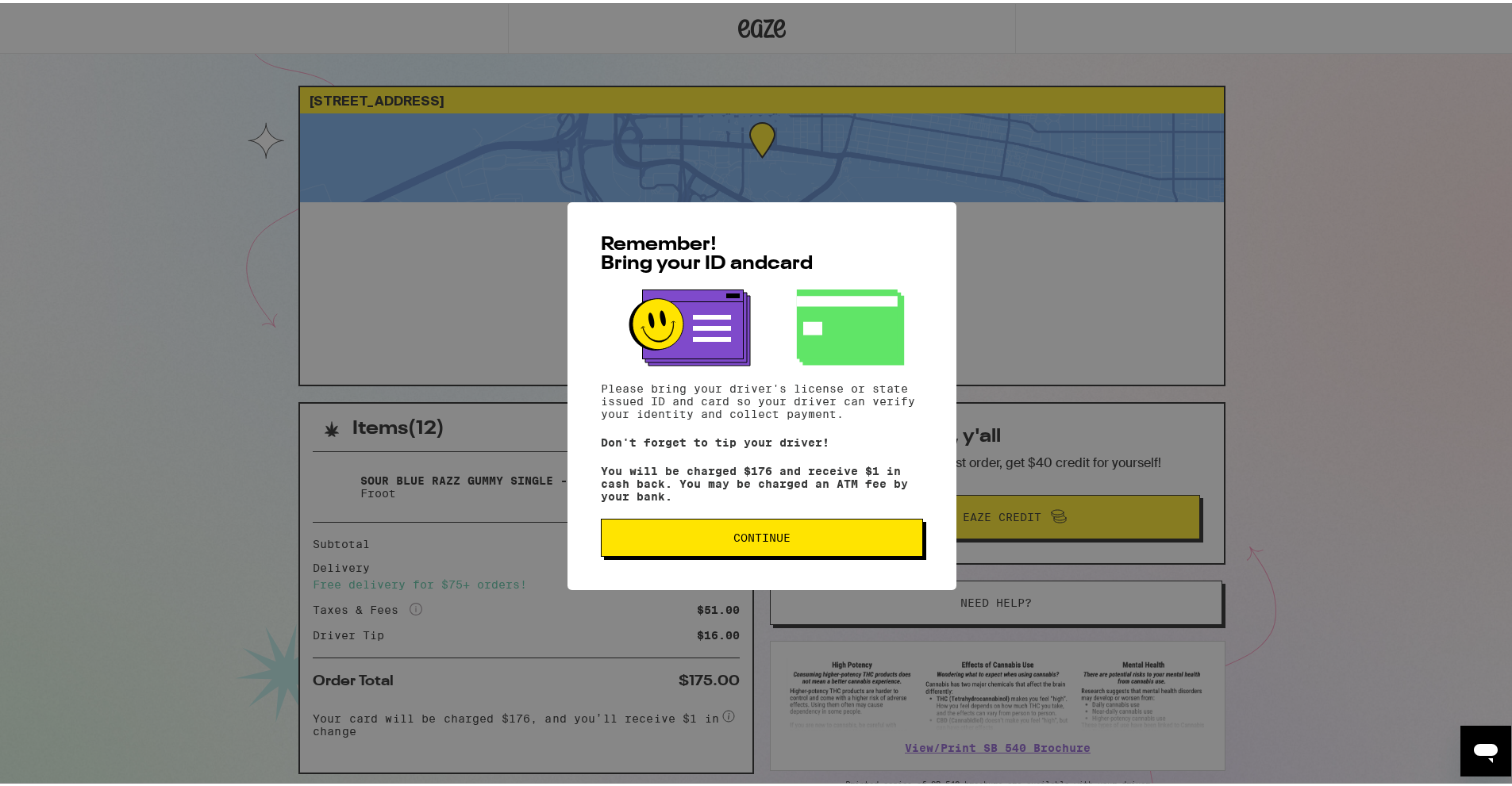
click at [791, 540] on span "Continue" at bounding box center [761, 535] width 295 height 11
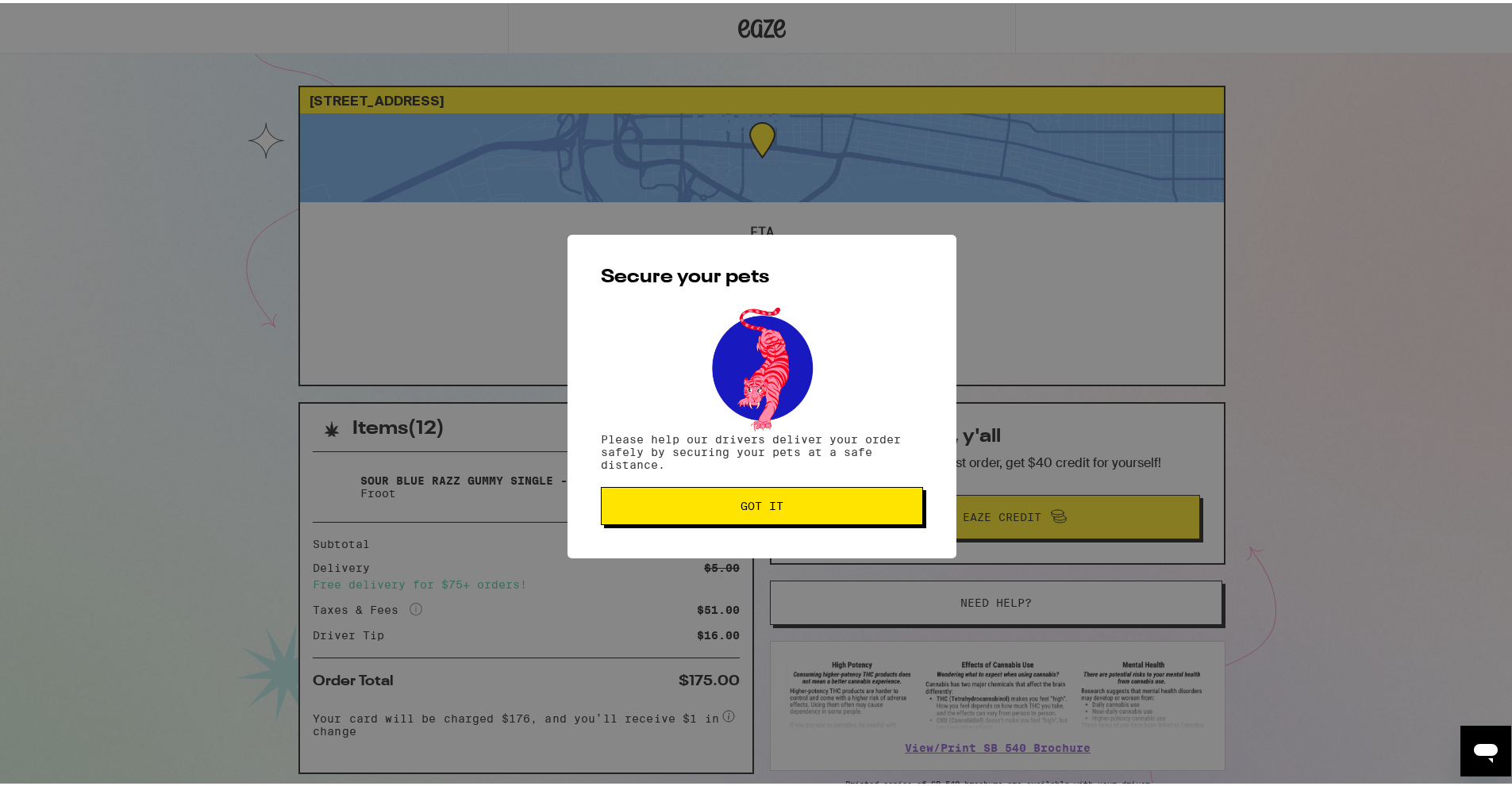
click at [779, 501] on span "Got it" at bounding box center [761, 503] width 295 height 11
